Goal: Task Accomplishment & Management: Manage account settings

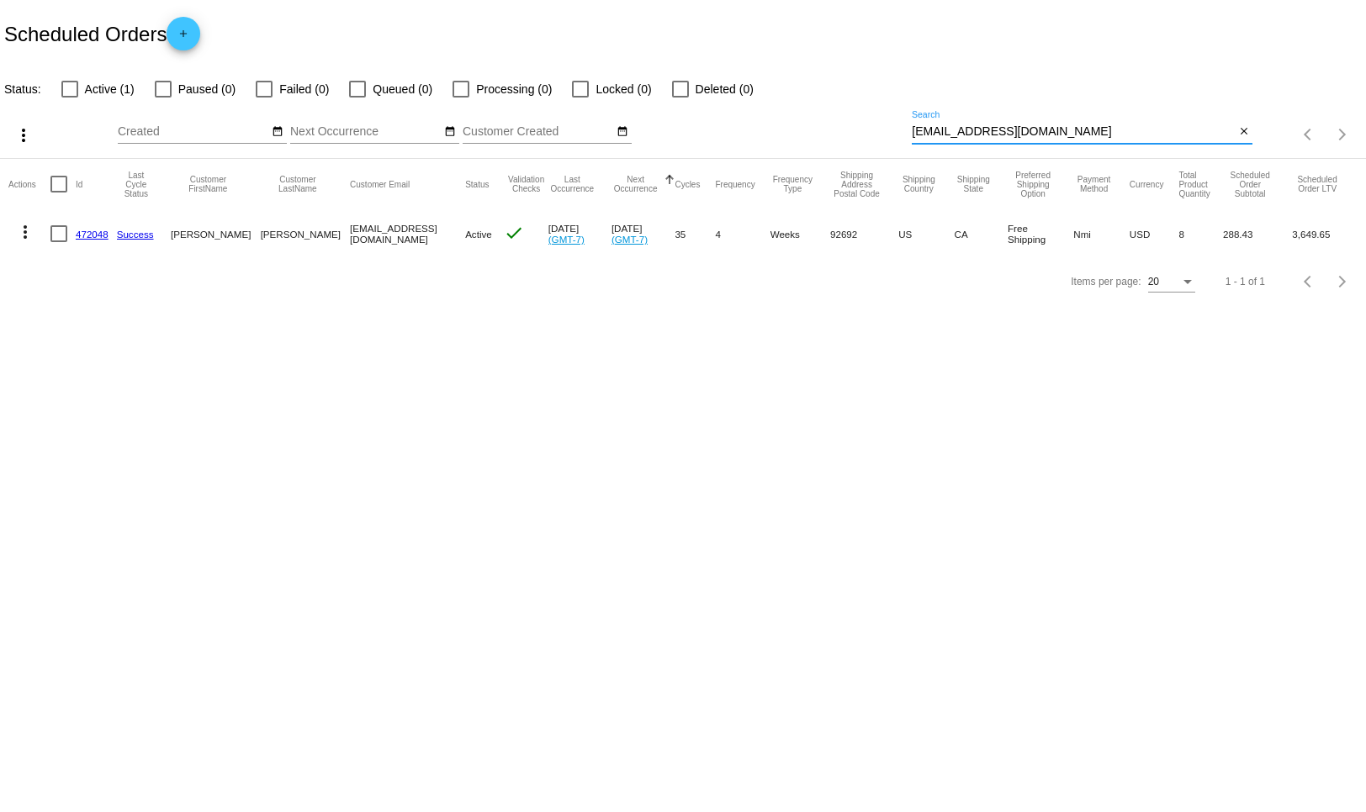
drag, startPoint x: 1024, startPoint y: 130, endPoint x: 873, endPoint y: 124, distance: 150.7
click at [873, 124] on div "more_vert Sep Jan Feb Mar [DATE]" at bounding box center [683, 129] width 1366 height 60
paste input "[EMAIL_ADDRESS]"
type input "[EMAIL_ADDRESS][DOMAIN_NAME]"
click at [92, 237] on link "897331" at bounding box center [92, 234] width 33 height 11
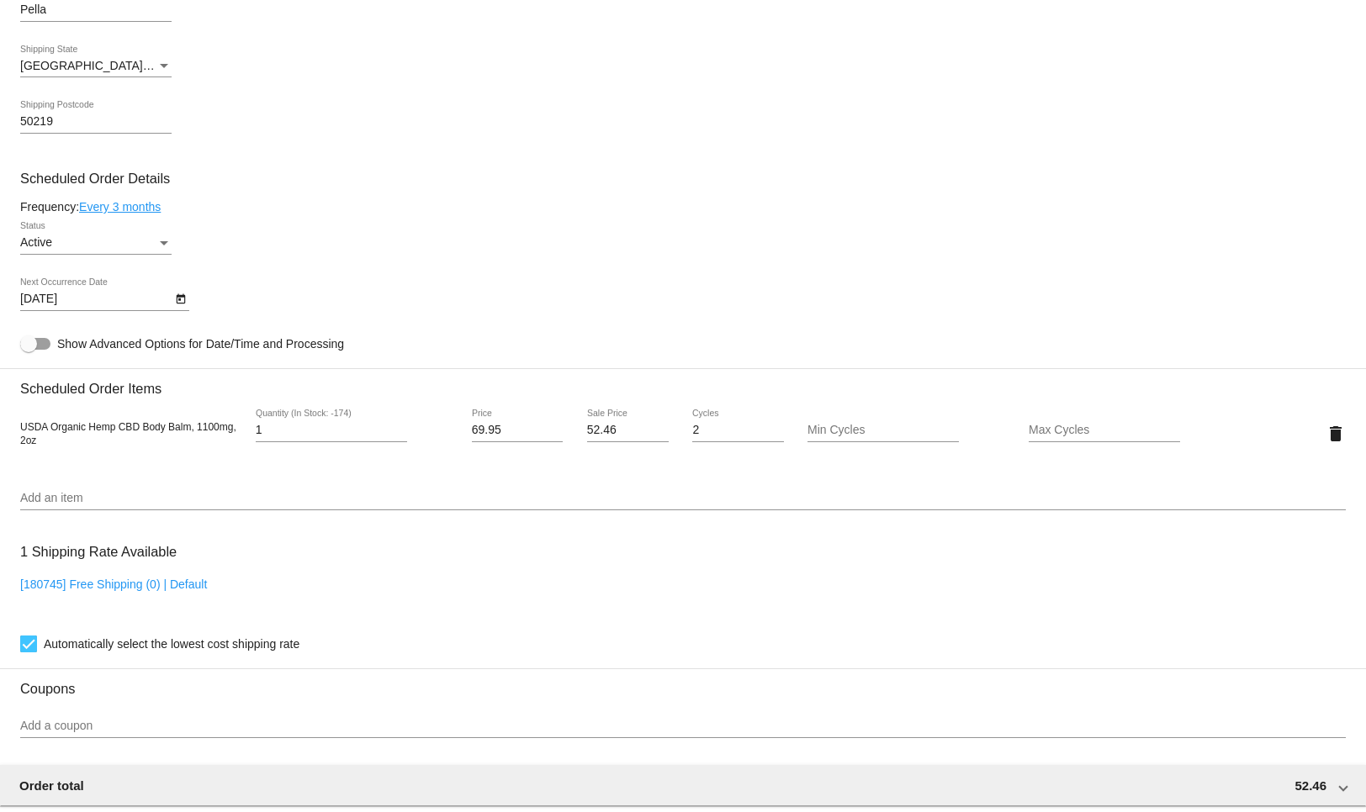
scroll to position [816, 0]
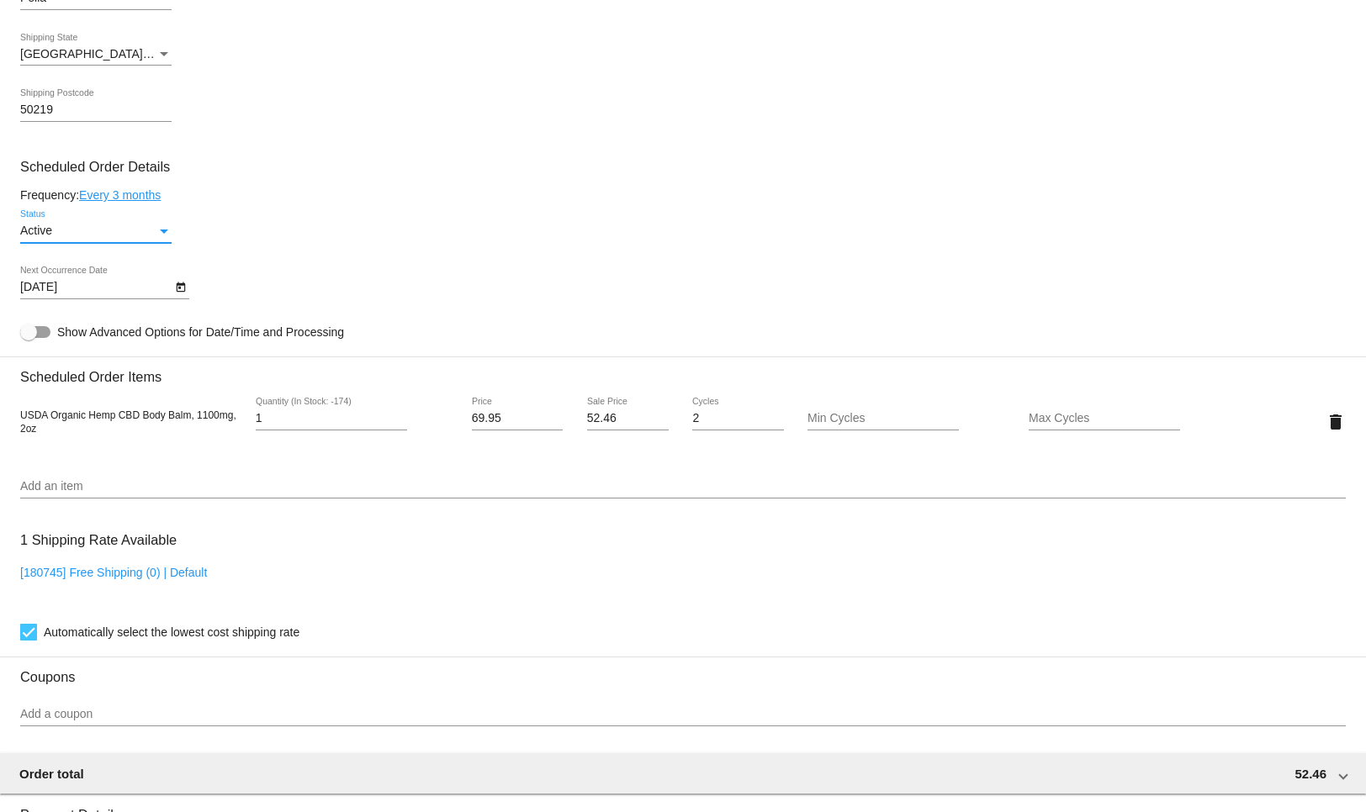
click at [165, 234] on div "Status" at bounding box center [164, 232] width 8 height 4
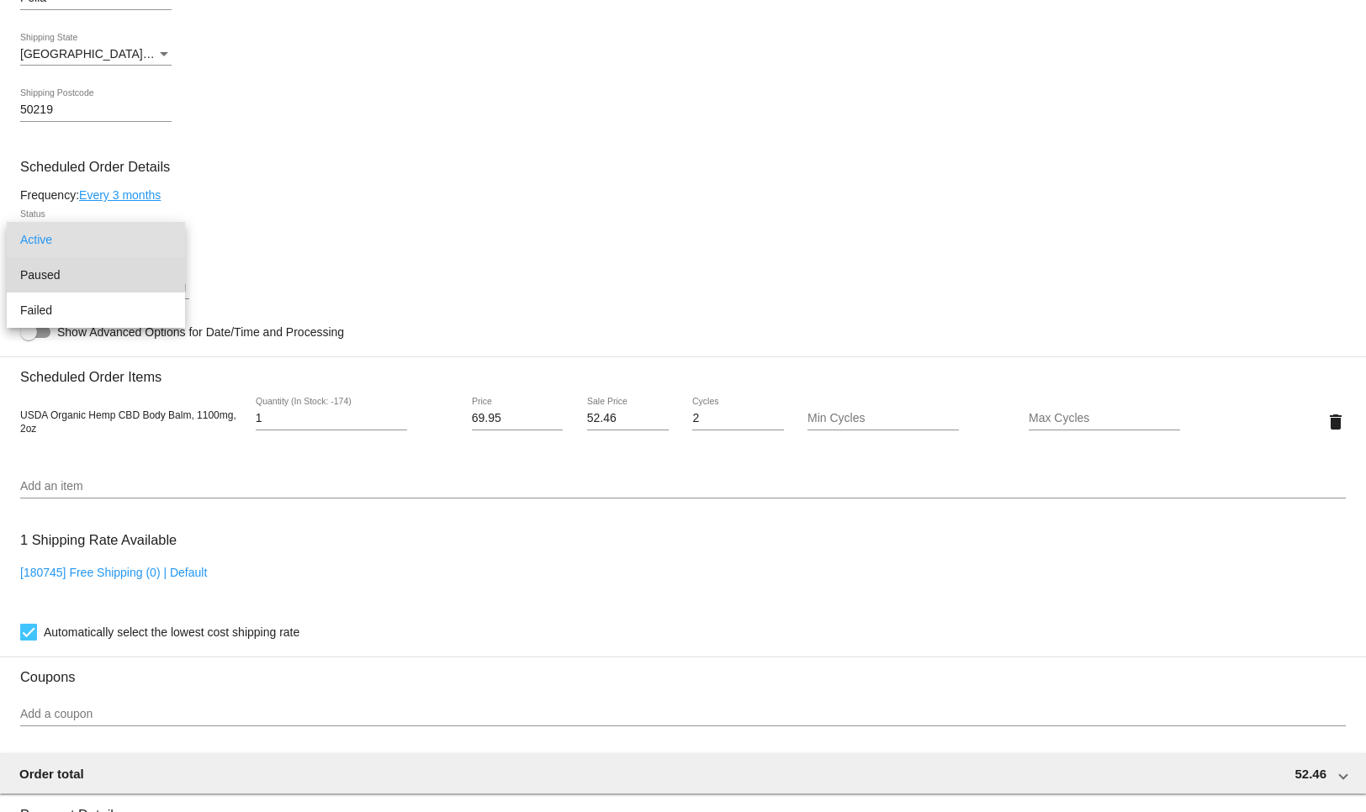
click at [133, 276] on span "Paused" at bounding box center [95, 274] width 151 height 35
